Goal: Task Accomplishment & Management: Use online tool/utility

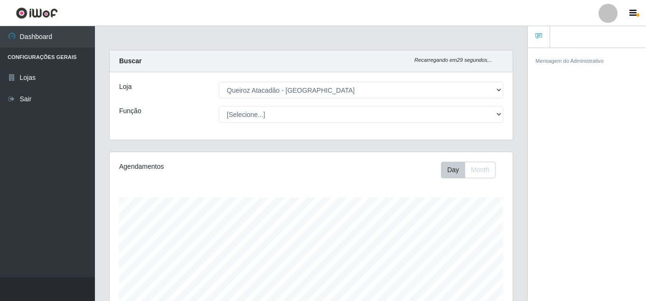
select select "225"
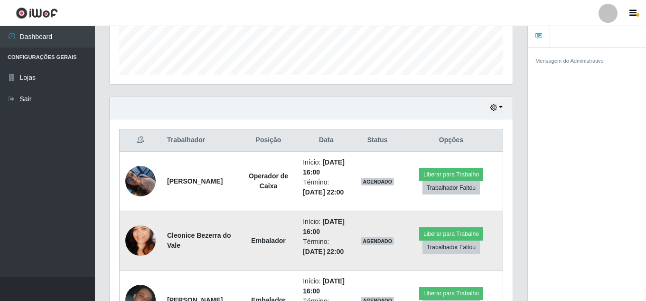
scroll to position [256, 0]
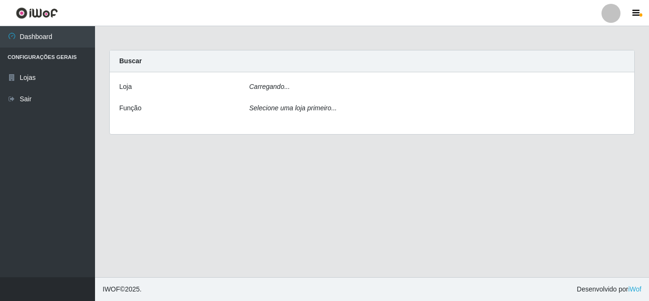
click at [332, 109] on icon "Selecione uma loja primeiro..." at bounding box center [292, 108] width 87 height 8
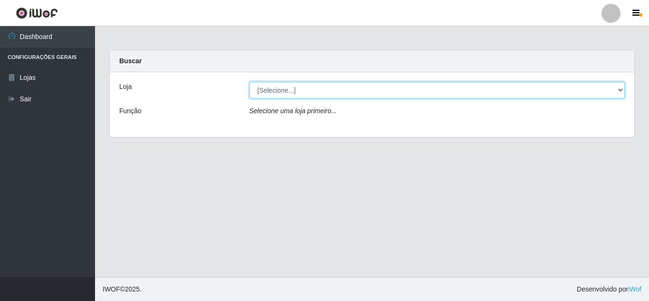
click at [290, 90] on select "[Selecione...] Queiroz Atacadão - [GEOGRAPHIC_DATA]" at bounding box center [437, 90] width 376 height 17
select select "225"
click at [249, 82] on select "[Selecione...] Queiroz Atacadão - [GEOGRAPHIC_DATA]" at bounding box center [437, 90] width 376 height 17
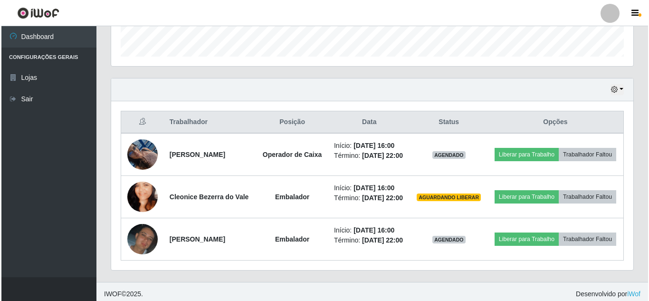
scroll to position [309, 0]
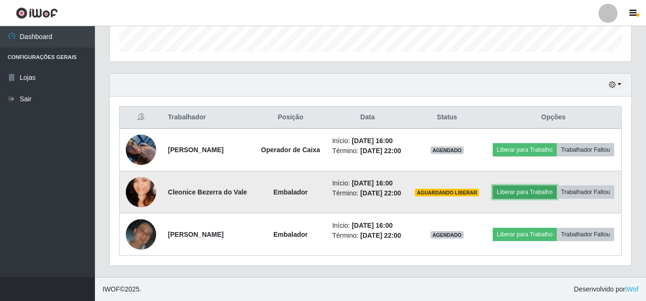
click at [554, 185] on button "Liberar para Trabalho" at bounding box center [525, 191] width 64 height 13
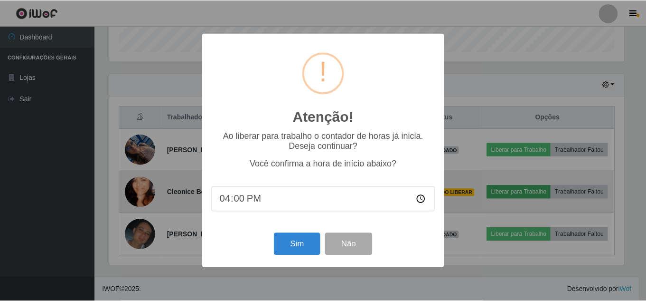
scroll to position [197, 517]
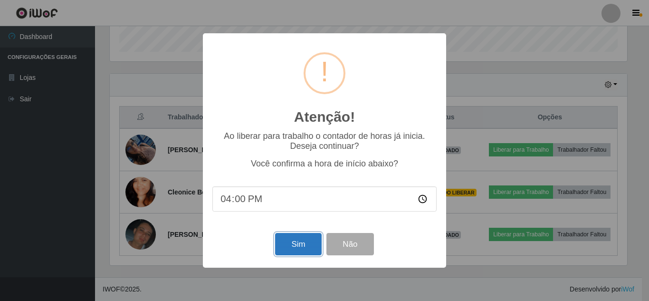
click at [309, 249] on button "Sim" at bounding box center [298, 244] width 46 height 22
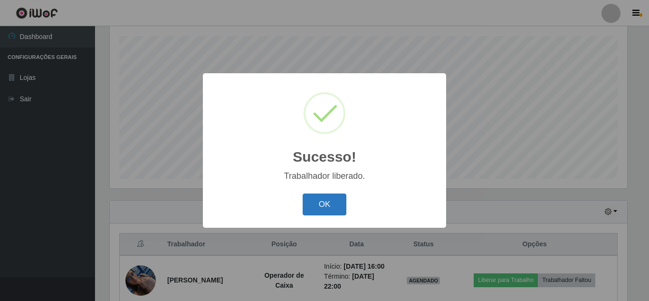
click at [329, 209] on button "OK" at bounding box center [324, 204] width 44 height 22
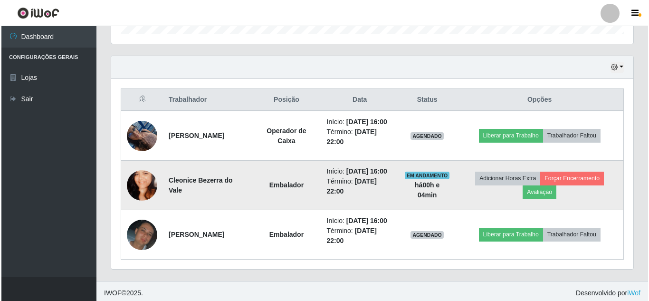
scroll to position [339, 0]
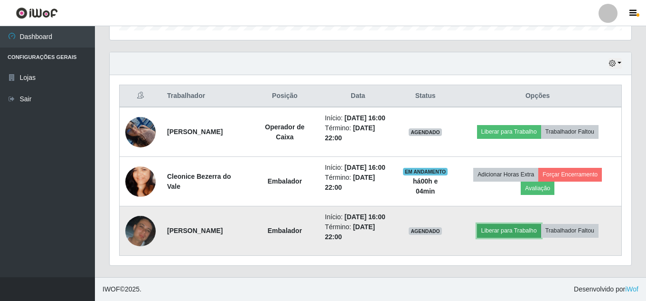
click at [519, 224] on button "Liberar para Trabalho" at bounding box center [509, 230] width 64 height 13
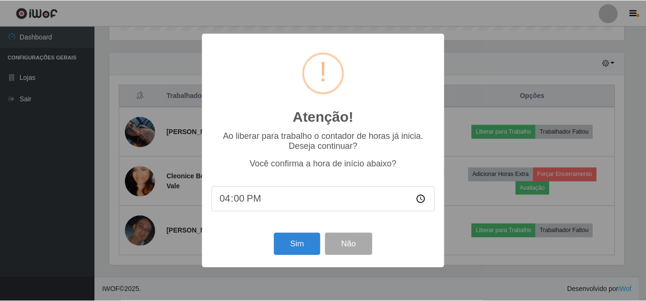
scroll to position [197, 517]
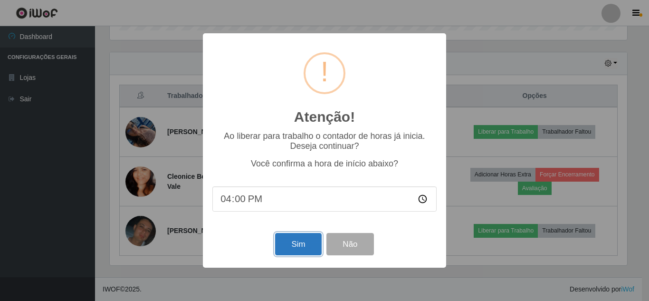
click at [298, 247] on button "Sim" at bounding box center [298, 244] width 46 height 22
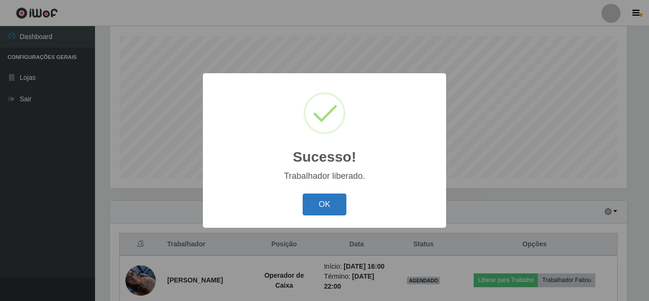
click at [327, 210] on button "OK" at bounding box center [324, 204] width 44 height 22
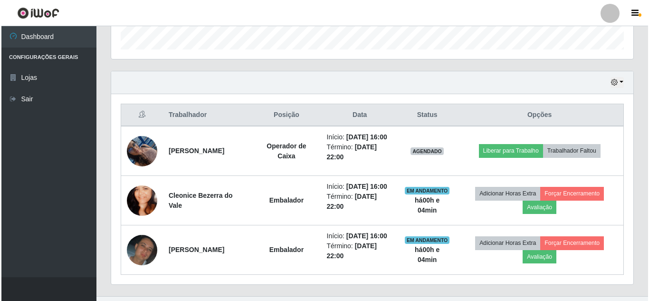
scroll to position [339, 0]
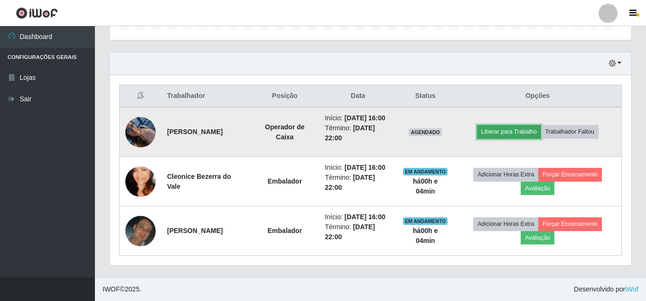
click at [527, 125] on button "Liberar para Trabalho" at bounding box center [509, 131] width 64 height 13
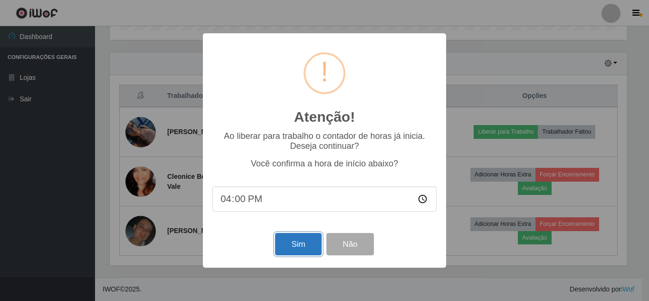
click at [295, 247] on button "Sim" at bounding box center [298, 244] width 46 height 22
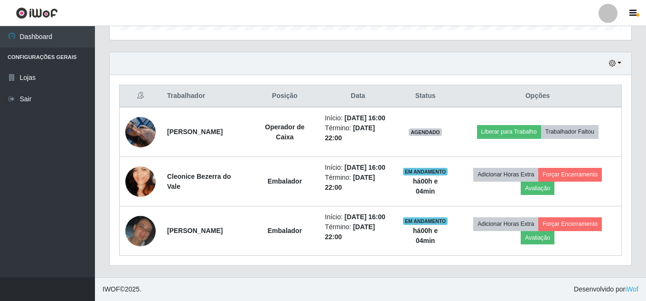
scroll to position [0, 0]
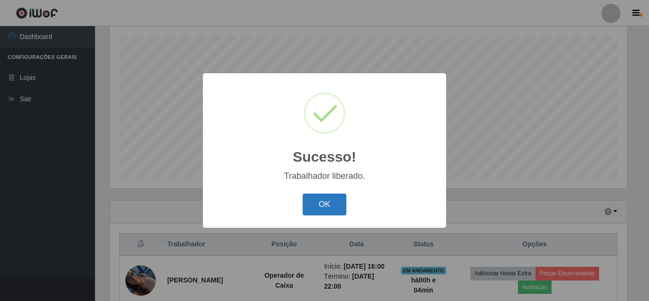
click at [330, 198] on button "OK" at bounding box center [324, 204] width 44 height 22
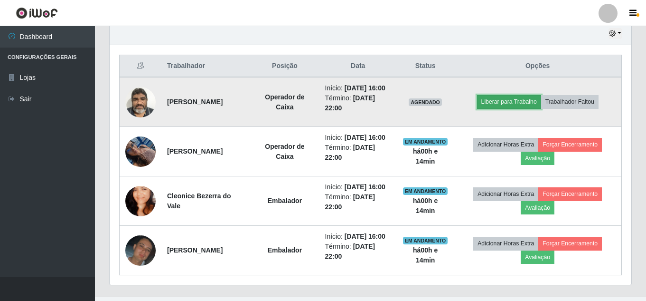
click at [518, 107] on button "Liberar para Trabalho" at bounding box center [509, 101] width 64 height 13
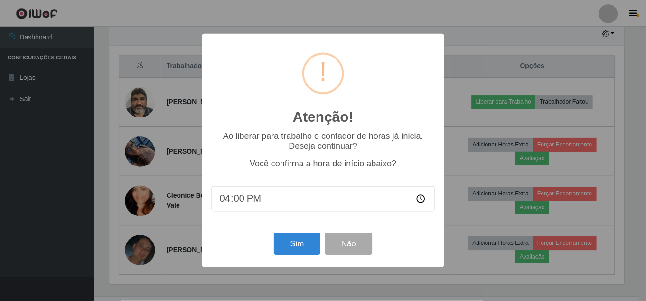
scroll to position [197, 517]
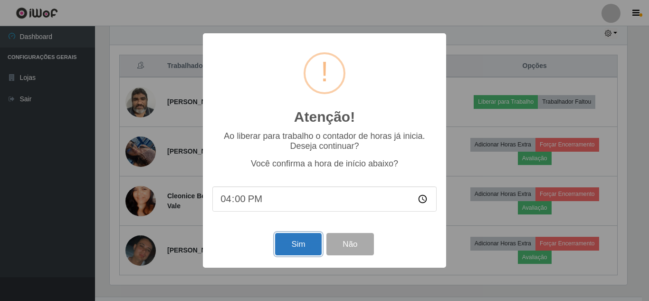
click at [306, 250] on button "Sim" at bounding box center [298, 244] width 46 height 22
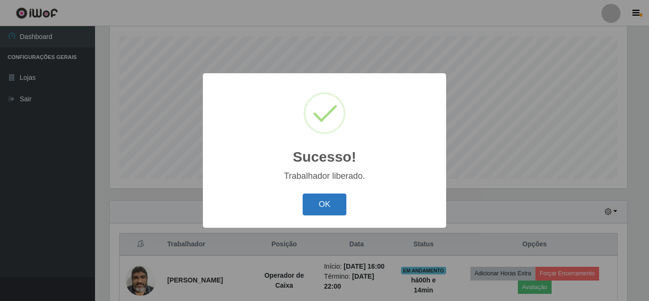
click at [331, 214] on button "OK" at bounding box center [324, 204] width 44 height 22
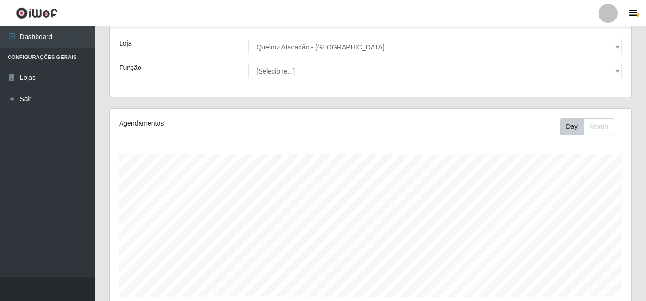
scroll to position [19, 0]
